Goal: Information Seeking & Learning: Check status

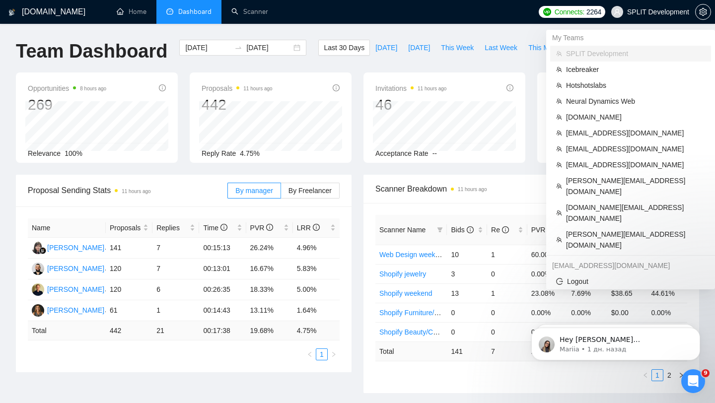
click at [633, 12] on span "SPLIT Development" at bounding box center [658, 12] width 62 height 0
click at [581, 146] on span "[EMAIL_ADDRESS][DOMAIN_NAME]" at bounding box center [635, 148] width 139 height 11
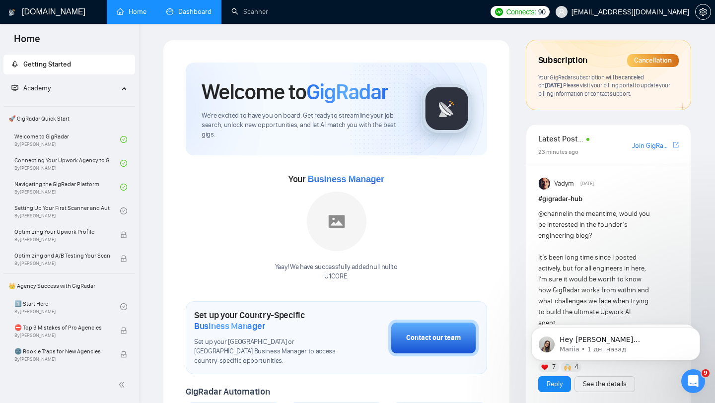
click at [187, 13] on link "Dashboard" at bounding box center [188, 11] width 45 height 8
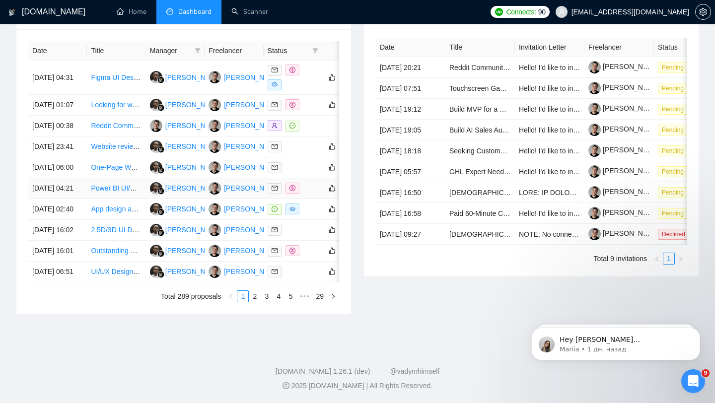
scroll to position [245, 0]
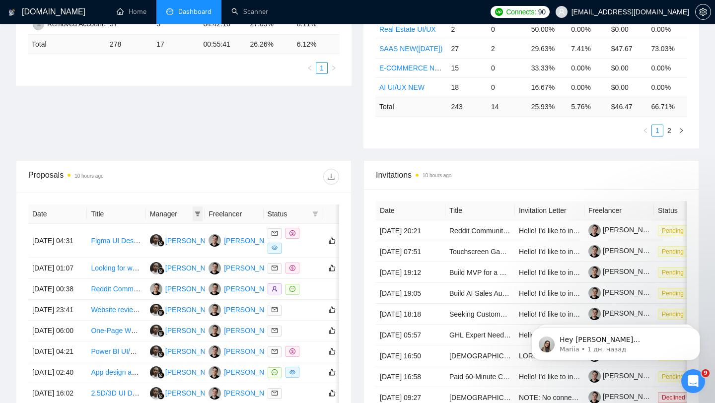
click at [199, 214] on icon "filter" at bounding box center [198, 214] width 6 height 6
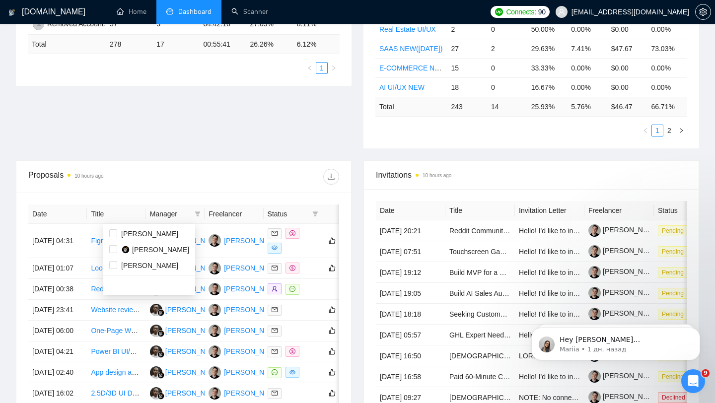
click at [203, 168] on div "Proposals 10 hours ago" at bounding box center [183, 177] width 311 height 32
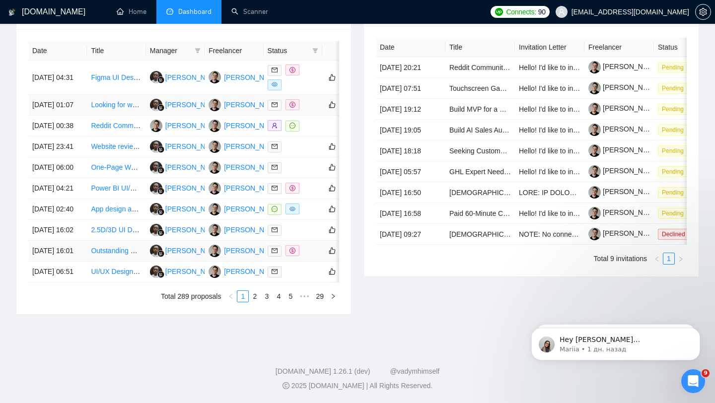
scroll to position [422, 0]
click at [257, 302] on link "2" at bounding box center [254, 296] width 11 height 11
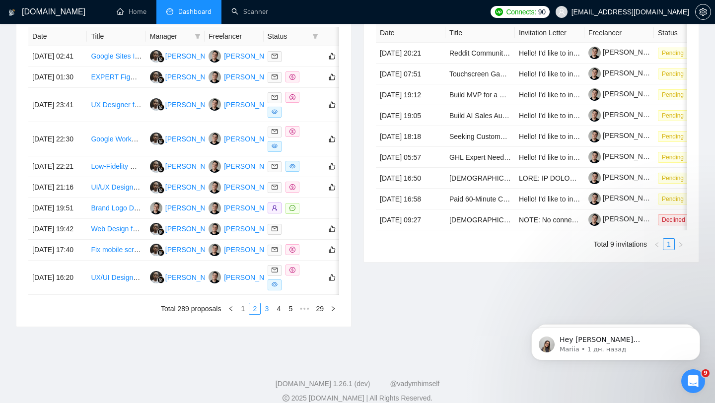
click at [266, 314] on link "3" at bounding box center [266, 308] width 11 height 11
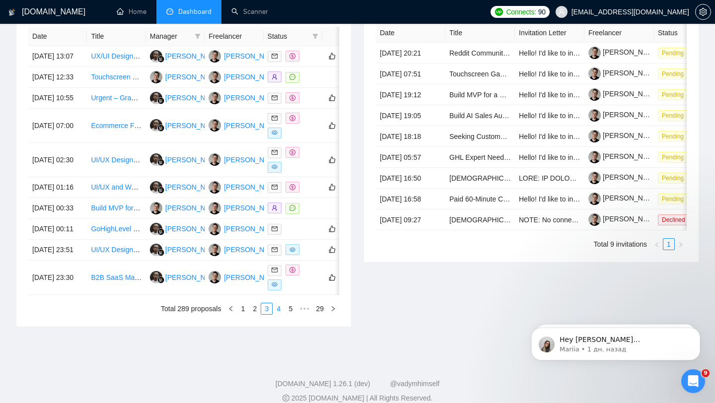
click at [282, 314] on link "4" at bounding box center [278, 308] width 11 height 11
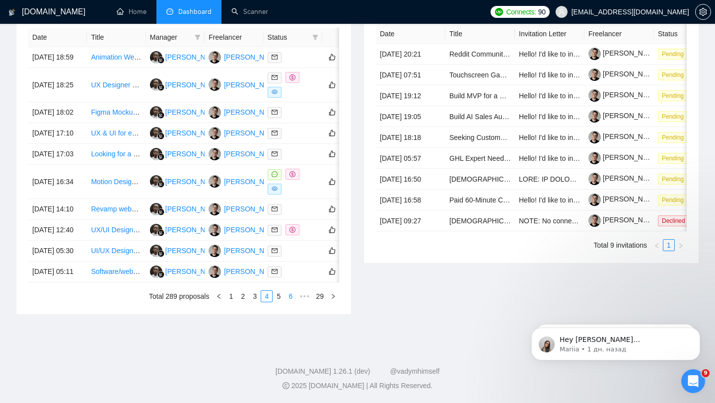
click at [285, 302] on link "6" at bounding box center [290, 296] width 11 height 11
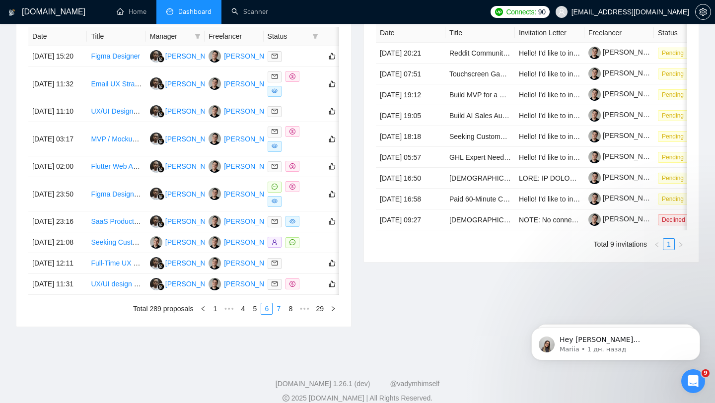
click at [277, 314] on link "7" at bounding box center [278, 308] width 11 height 11
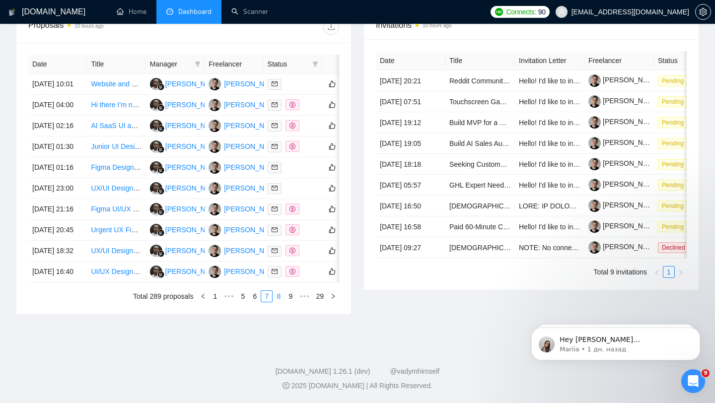
click at [279, 302] on link "8" at bounding box center [278, 296] width 11 height 11
click at [278, 302] on link "9" at bounding box center [275, 296] width 11 height 11
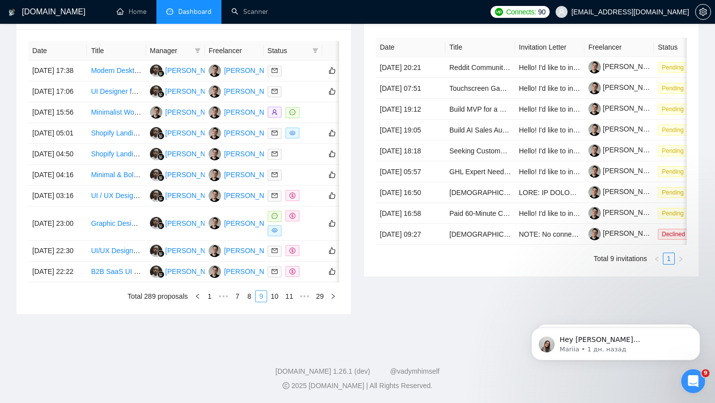
click at [278, 302] on link "10" at bounding box center [275, 296] width 14 height 11
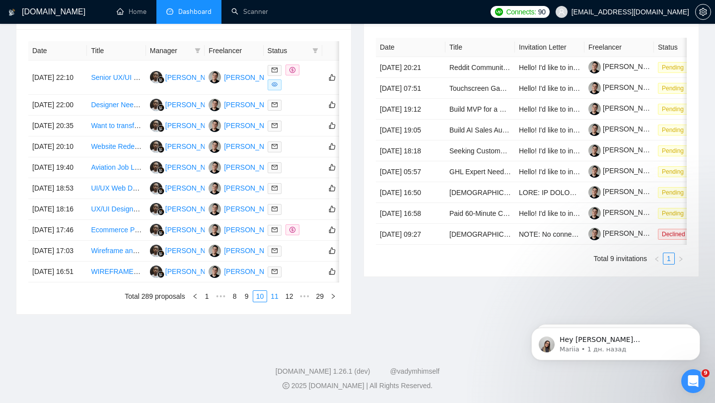
click at [276, 302] on link "11" at bounding box center [275, 296] width 14 height 11
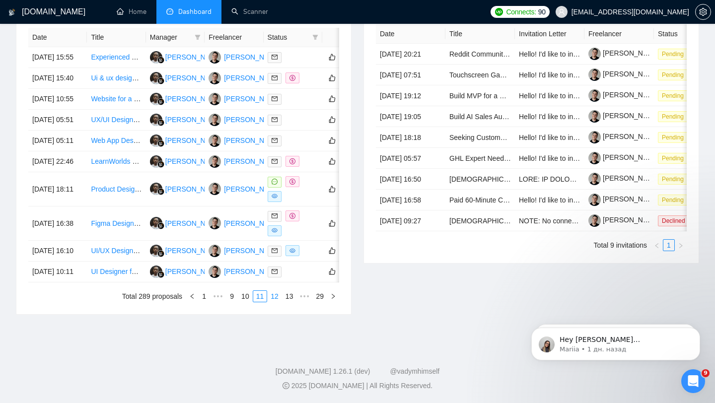
click at [272, 302] on link "12" at bounding box center [275, 296] width 14 height 11
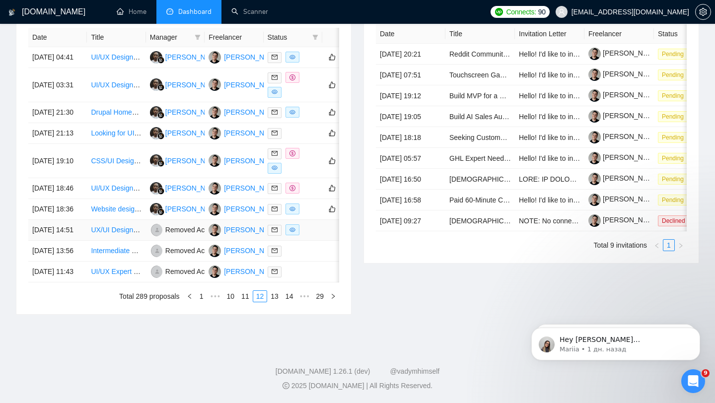
click at [319, 241] on td at bounding box center [293, 230] width 59 height 21
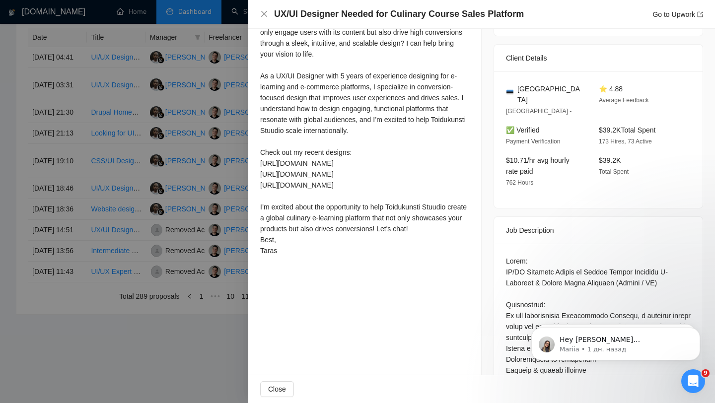
scroll to position [195, 0]
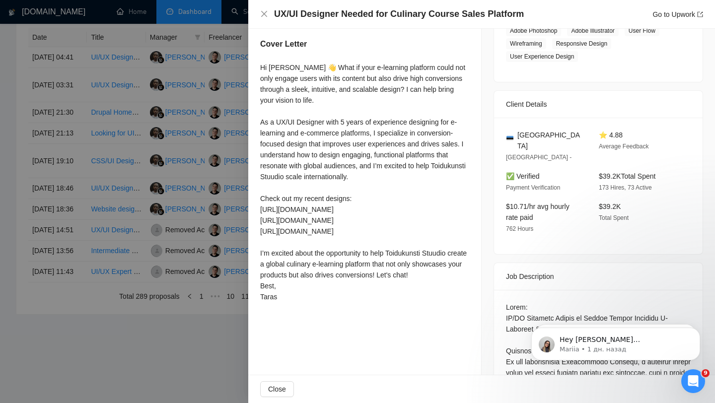
click at [208, 262] on div at bounding box center [357, 201] width 715 height 403
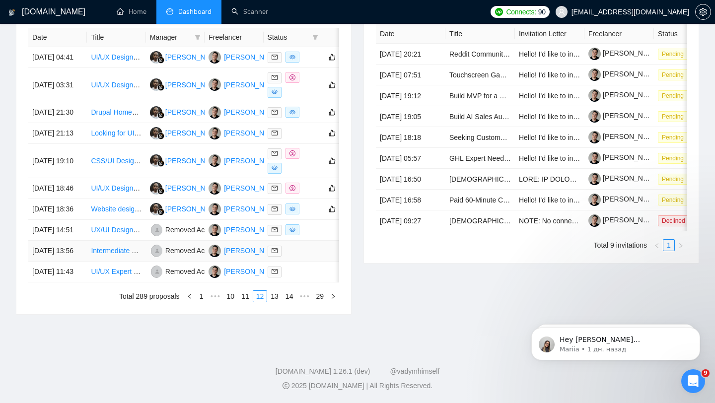
click at [300, 257] on div at bounding box center [293, 250] width 51 height 11
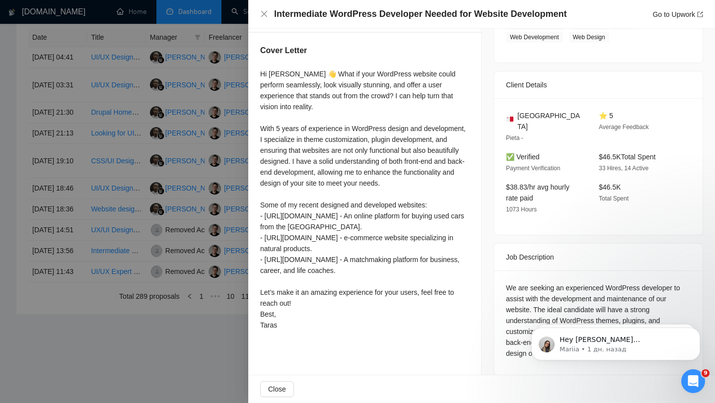
scroll to position [436, 0]
click at [216, 263] on div at bounding box center [357, 201] width 715 height 403
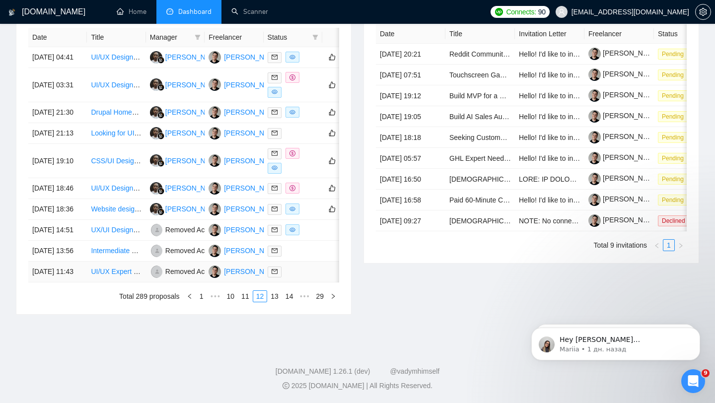
click at [309, 277] on div at bounding box center [293, 271] width 51 height 11
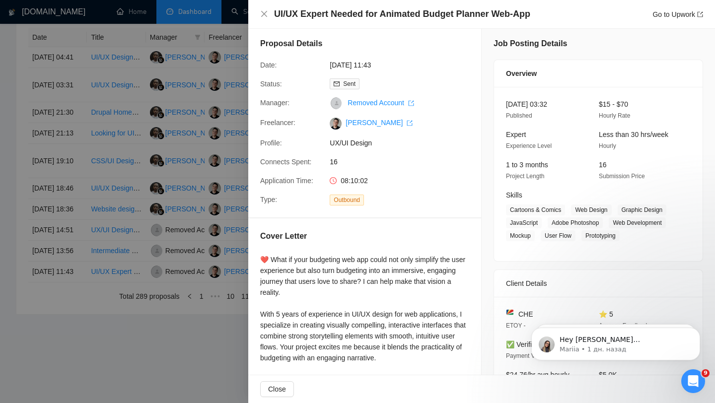
scroll to position [0, 0]
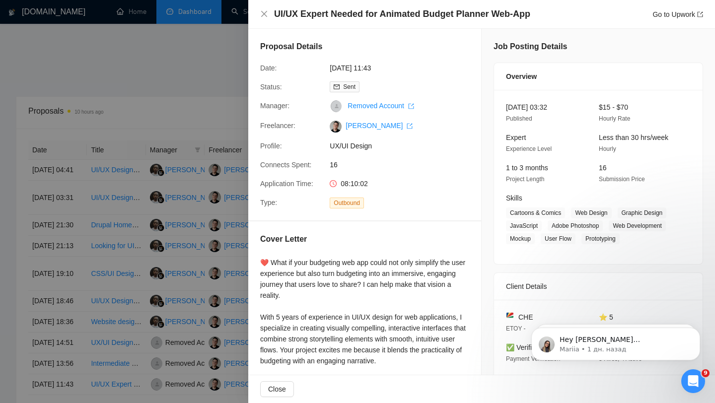
click at [201, 277] on div at bounding box center [357, 201] width 715 height 403
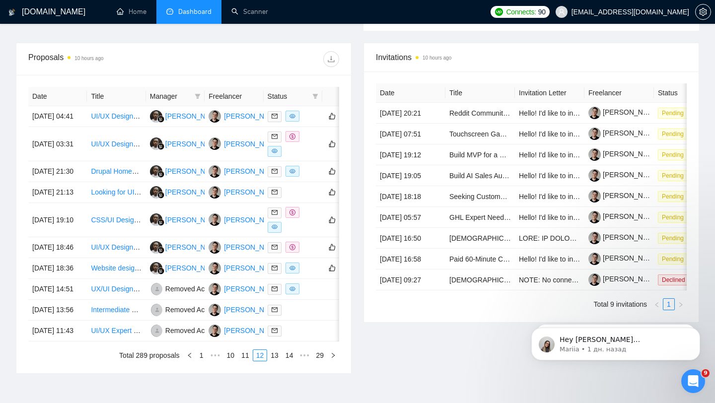
scroll to position [496, 0]
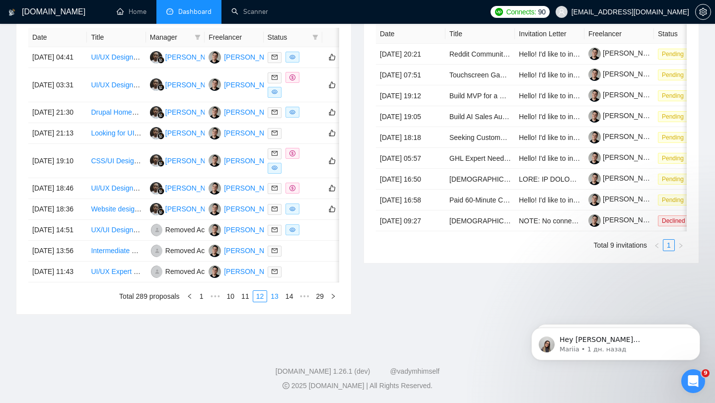
click at [268, 296] on link "13" at bounding box center [275, 296] width 14 height 11
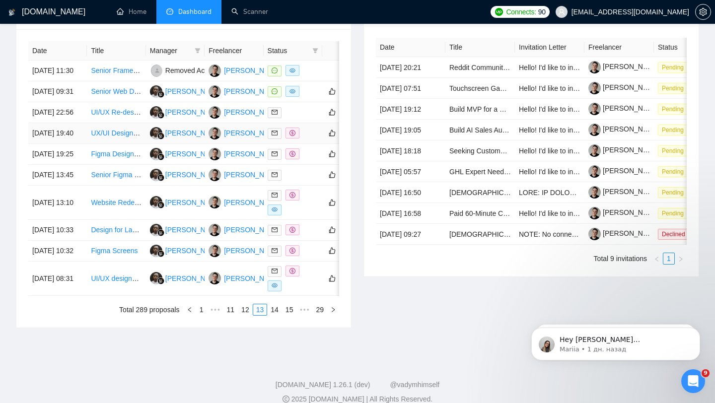
scroll to position [396, 0]
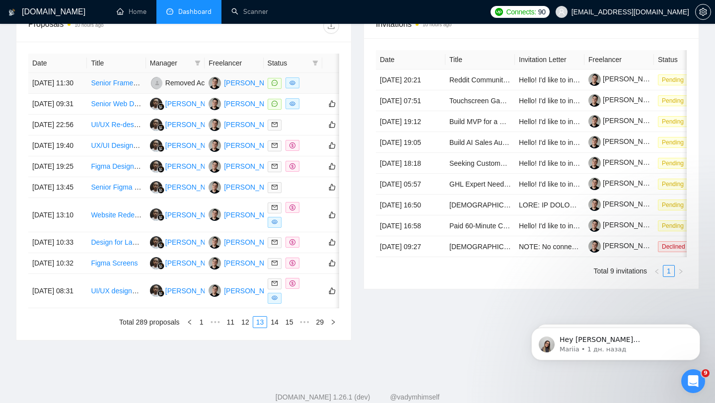
click at [306, 88] on div at bounding box center [293, 82] width 51 height 11
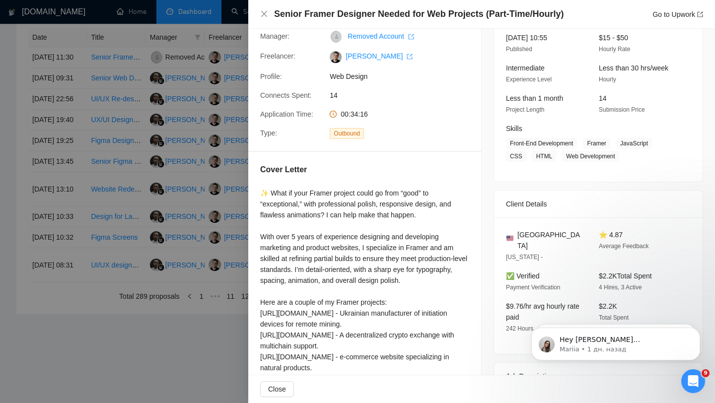
scroll to position [0, 0]
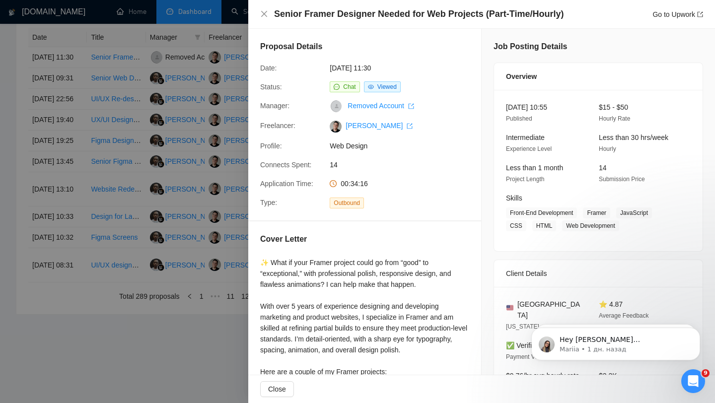
click at [170, 270] on div at bounding box center [357, 201] width 715 height 403
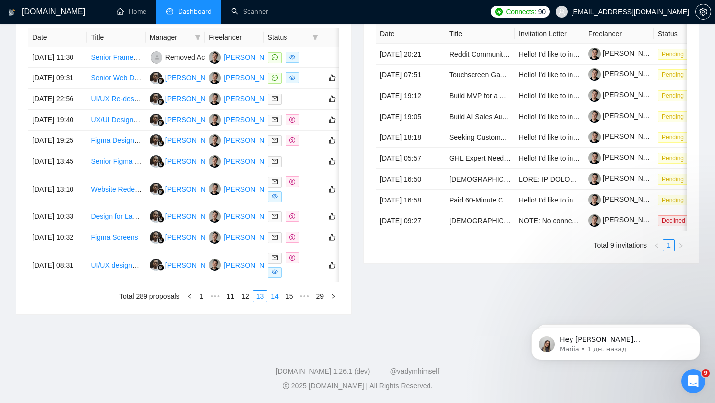
click at [275, 302] on link "14" at bounding box center [275, 296] width 14 height 11
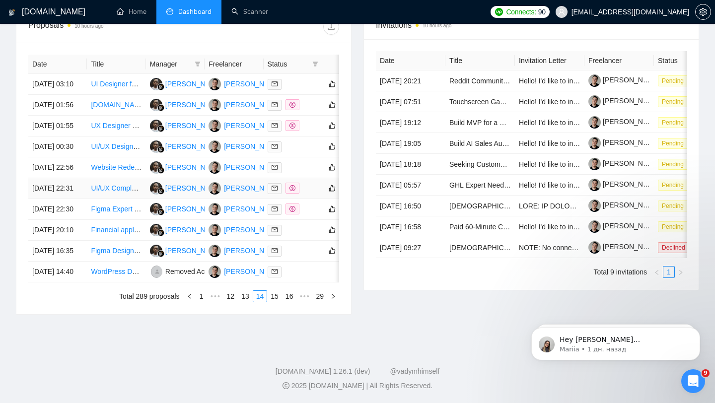
scroll to position [489, 0]
click at [273, 291] on link "15" at bounding box center [275, 296] width 14 height 11
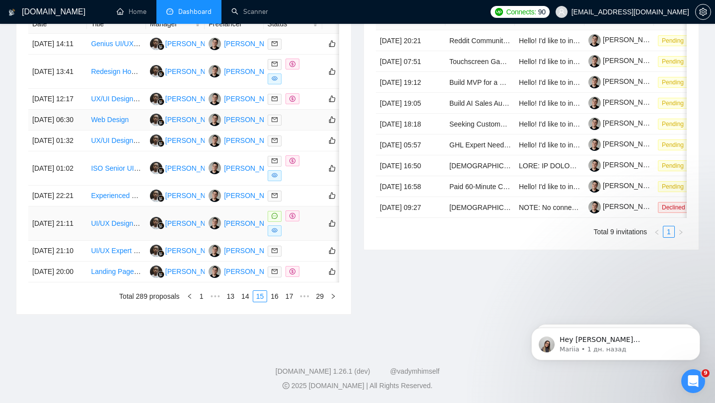
scroll to position [500, 0]
click at [275, 302] on div "Date Title Manager Freelancer Status [DATE] 14:11 Genius UI/UX Designer Needed …" at bounding box center [183, 158] width 335 height 312
click at [274, 290] on li "16" at bounding box center [274, 296] width 15 height 12
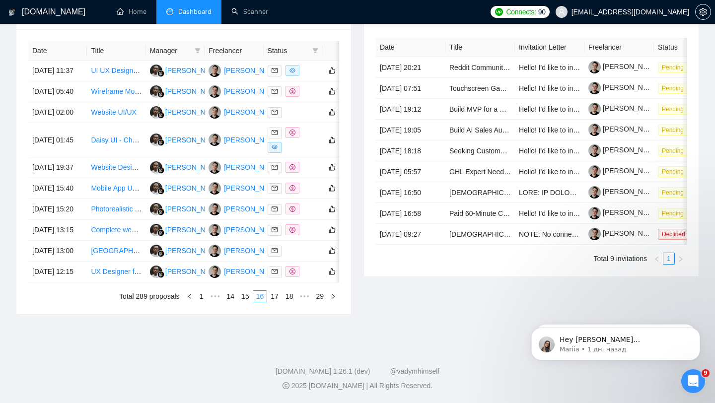
scroll to position [442, 0]
click at [271, 302] on link "17" at bounding box center [275, 296] width 14 height 11
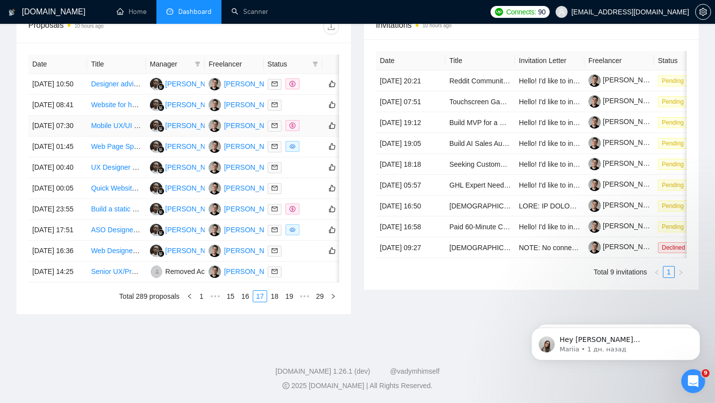
scroll to position [489, 0]
click at [304, 275] on td at bounding box center [293, 272] width 59 height 21
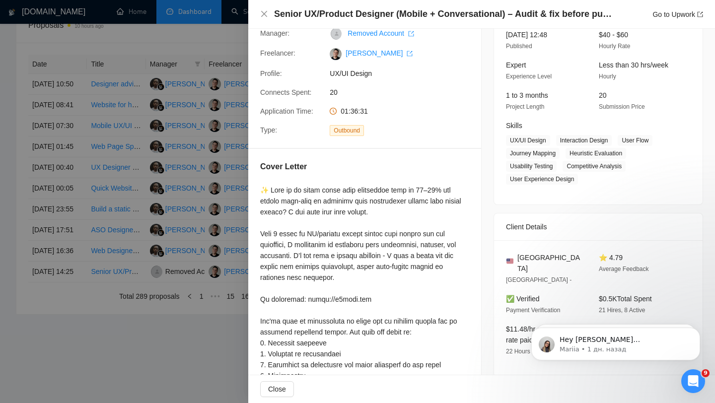
scroll to position [72, 0]
click at [120, 206] on div at bounding box center [357, 201] width 715 height 403
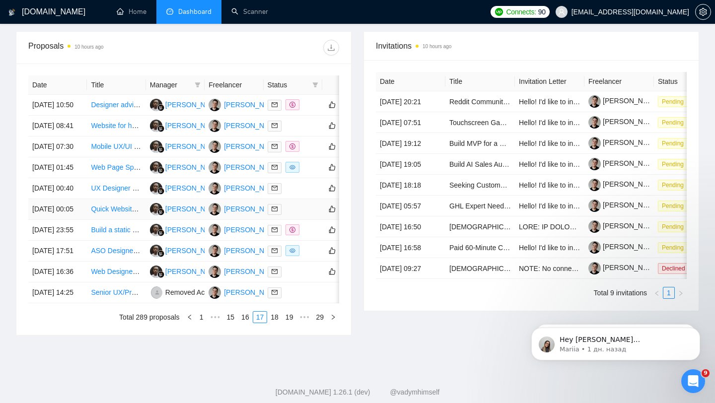
scroll to position [0, 0]
